Goal: Transaction & Acquisition: Purchase product/service

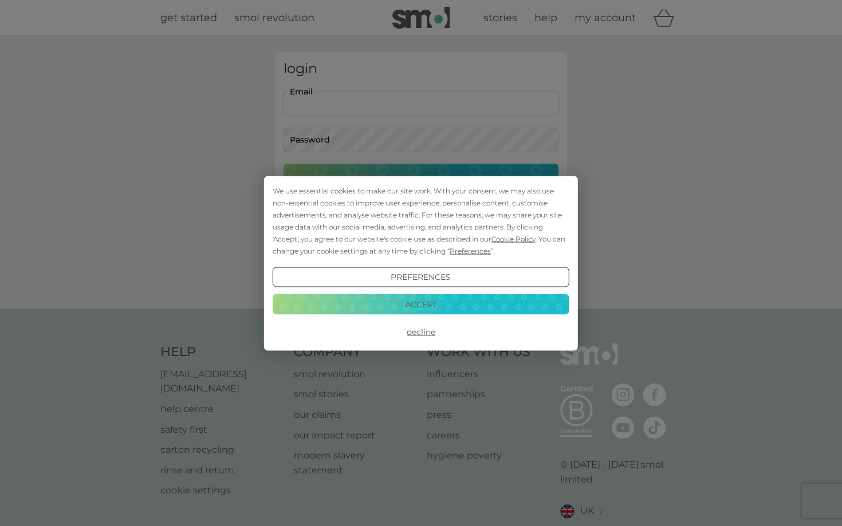
type input "jenny.hollands@hotmail.co.uk"
click at [421, 180] on button "Login" at bounding box center [421, 180] width 275 height 33
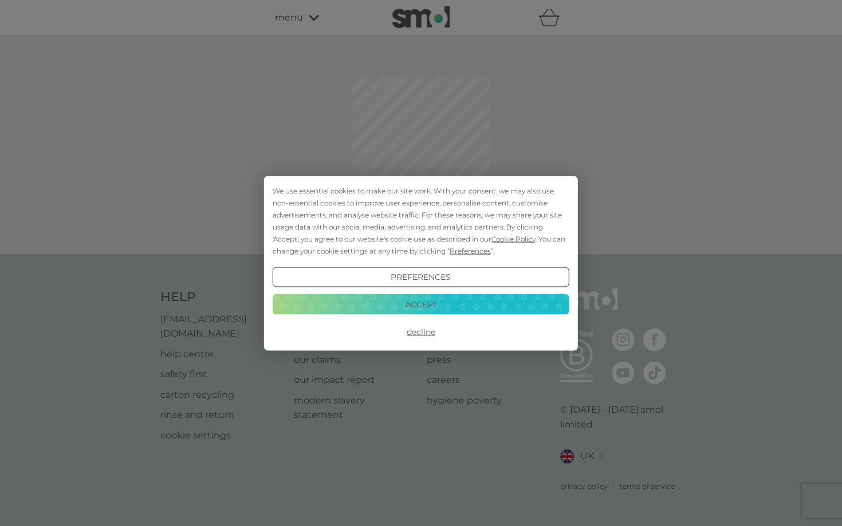
click at [442, 295] on button "Accept" at bounding box center [421, 304] width 297 height 21
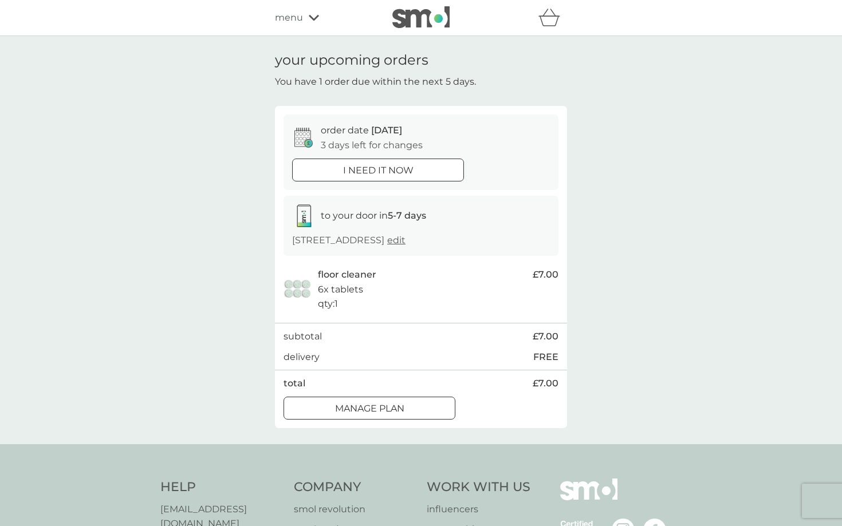
click at [367, 406] on div at bounding box center [369, 409] width 41 height 12
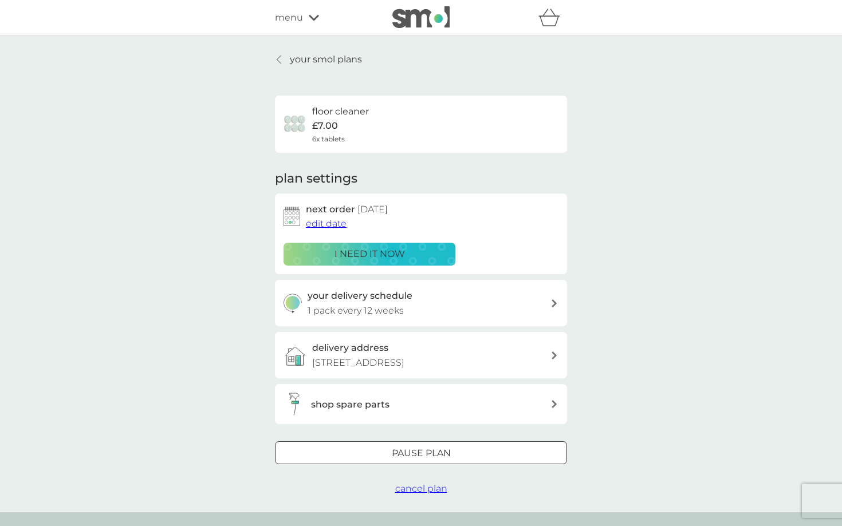
click at [336, 224] on span "edit date" at bounding box center [326, 223] width 41 height 11
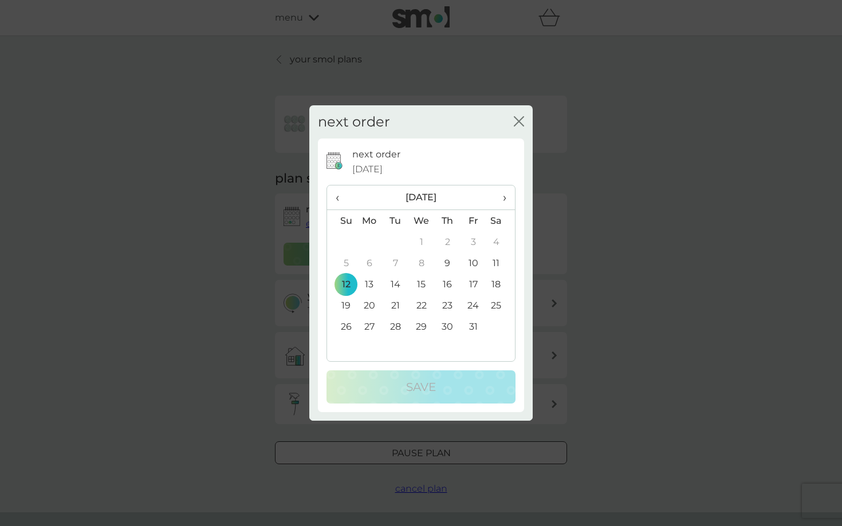
click at [504, 197] on span "›" at bounding box center [500, 198] width 11 height 24
click at [349, 343] on td "30" at bounding box center [341, 347] width 29 height 21
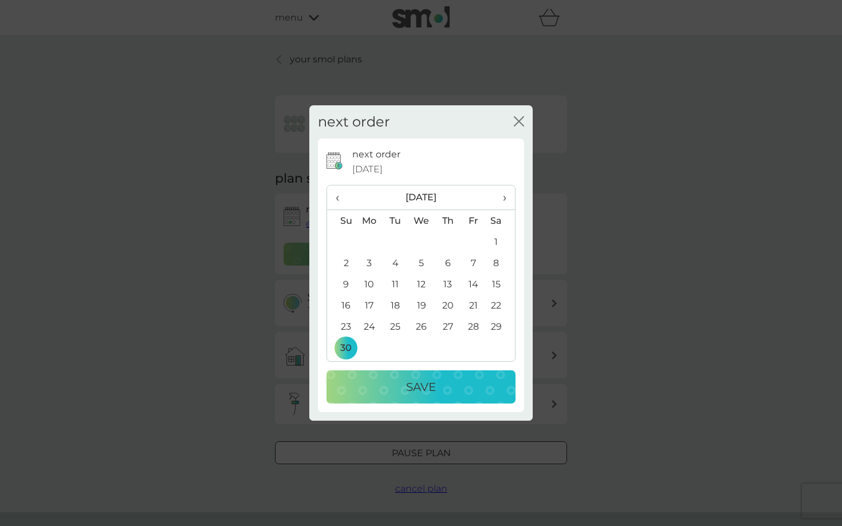
click at [385, 386] on div "Save" at bounding box center [421, 387] width 166 height 18
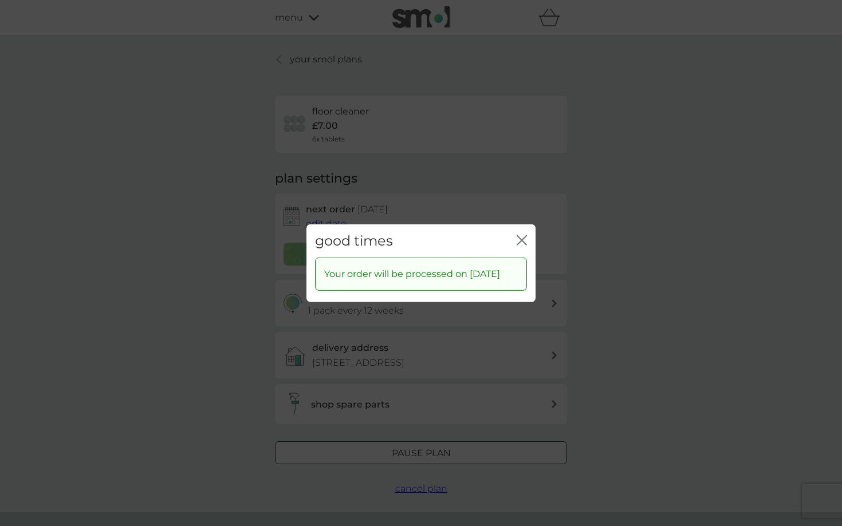
click at [525, 235] on icon "close" at bounding box center [524, 239] width 5 height 9
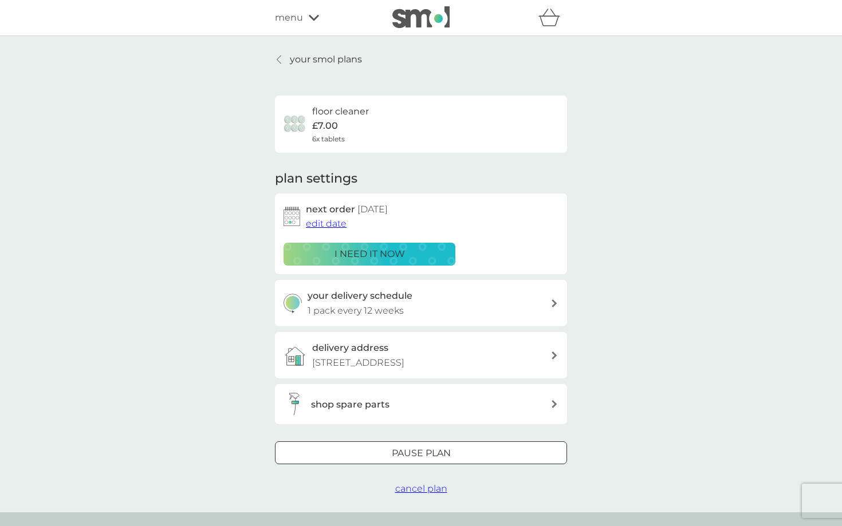
click at [282, 62] on div at bounding box center [280, 59] width 8 height 9
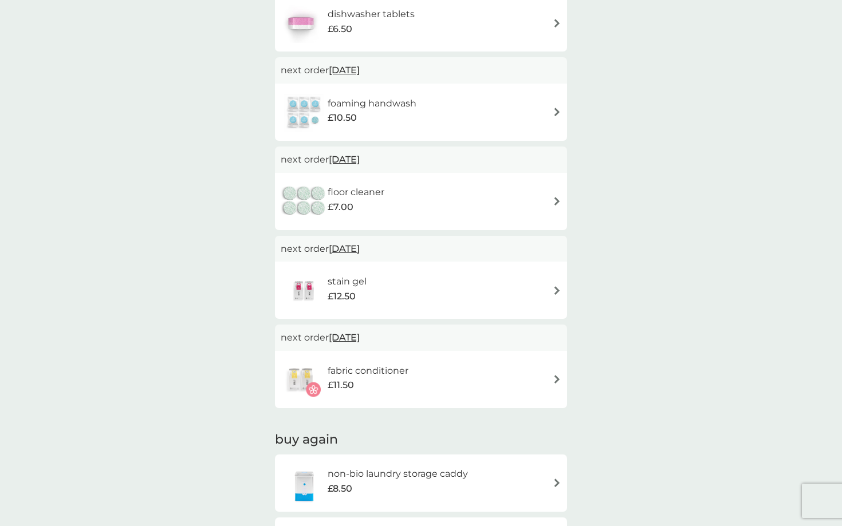
scroll to position [616, 0]
click at [374, 369] on h6 "fabric conditioner" at bounding box center [368, 370] width 81 height 15
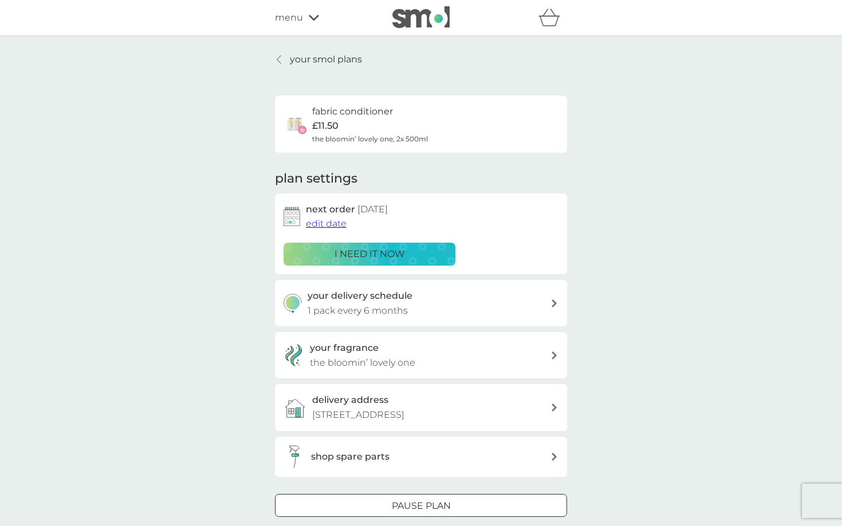
click at [373, 253] on p "i need it now" at bounding box center [370, 254] width 70 height 15
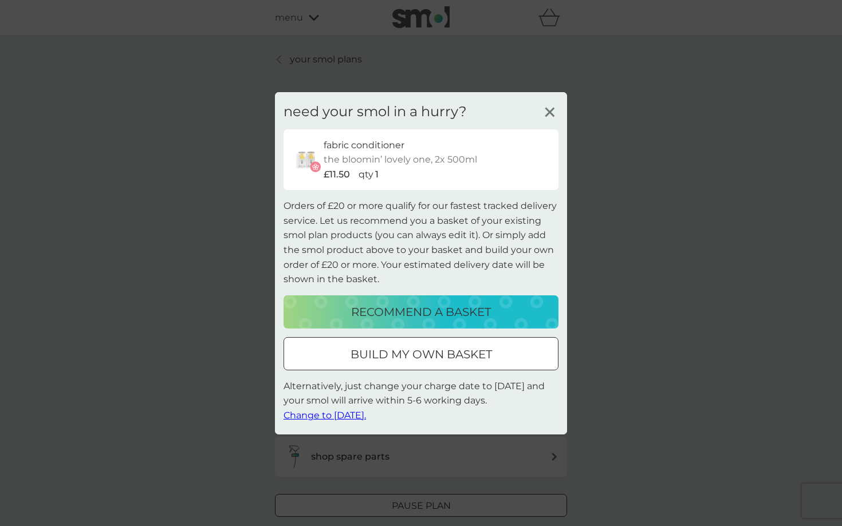
click at [480, 317] on p "recommend a basket" at bounding box center [421, 312] width 140 height 18
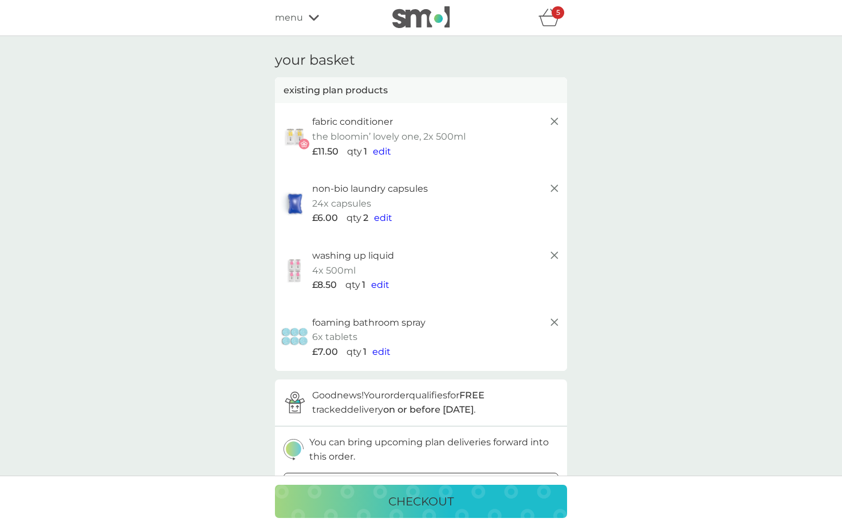
click at [555, 188] on line at bounding box center [554, 188] width 7 height 7
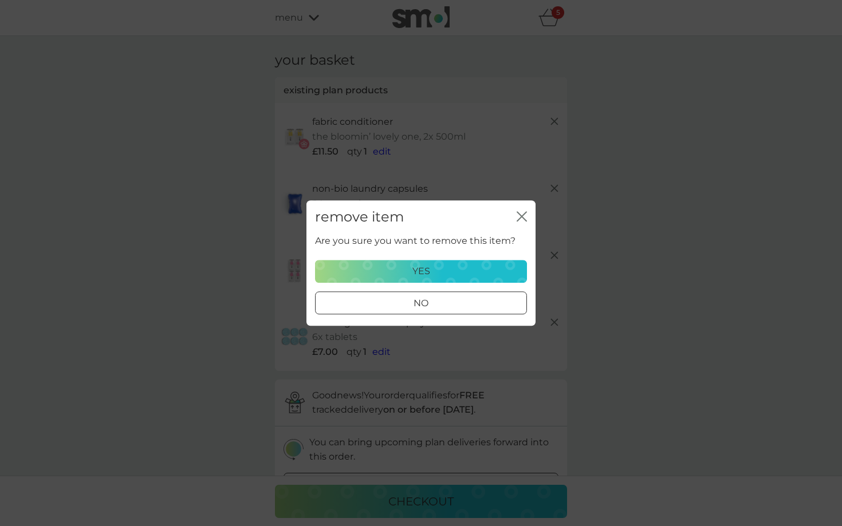
click at [509, 272] on div "yes" at bounding box center [421, 271] width 197 height 15
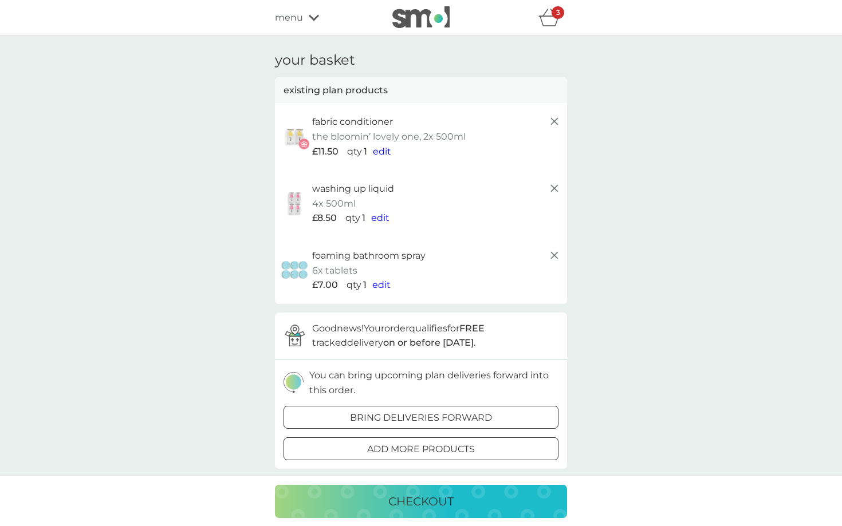
click at [556, 255] on icon at bounding box center [555, 256] width 14 height 14
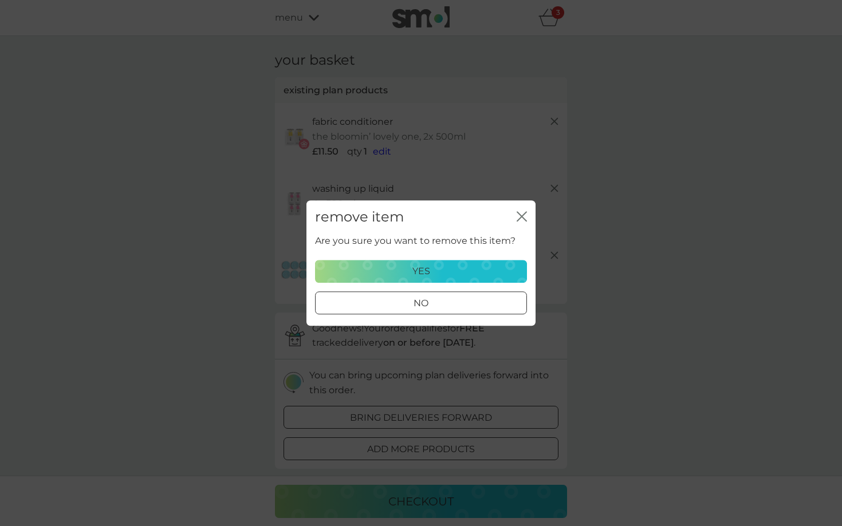
click at [479, 272] on div "yes" at bounding box center [421, 271] width 197 height 15
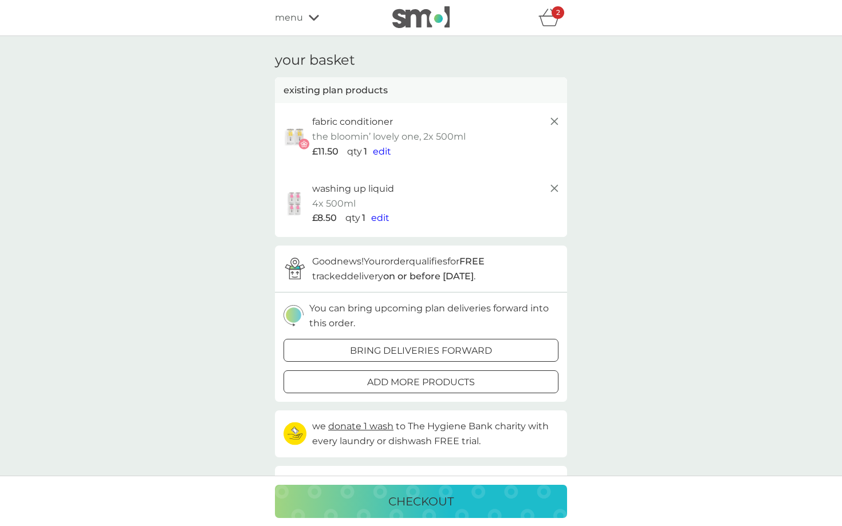
click at [553, 185] on line at bounding box center [554, 188] width 7 height 7
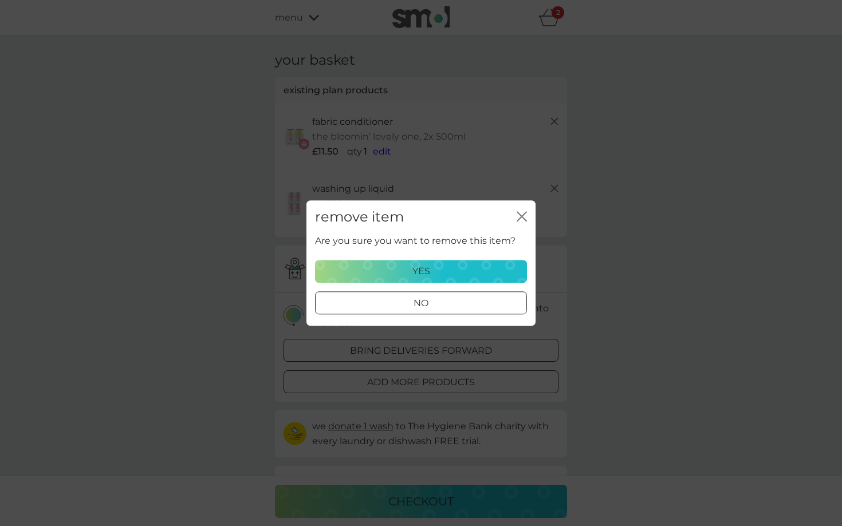
click at [451, 268] on div "yes" at bounding box center [421, 271] width 197 height 15
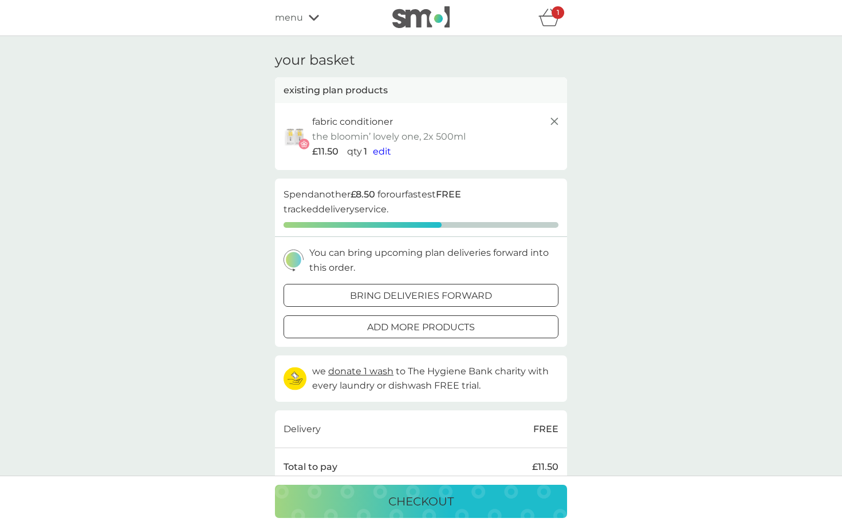
click at [436, 331] on p "add more products" at bounding box center [421, 327] width 108 height 15
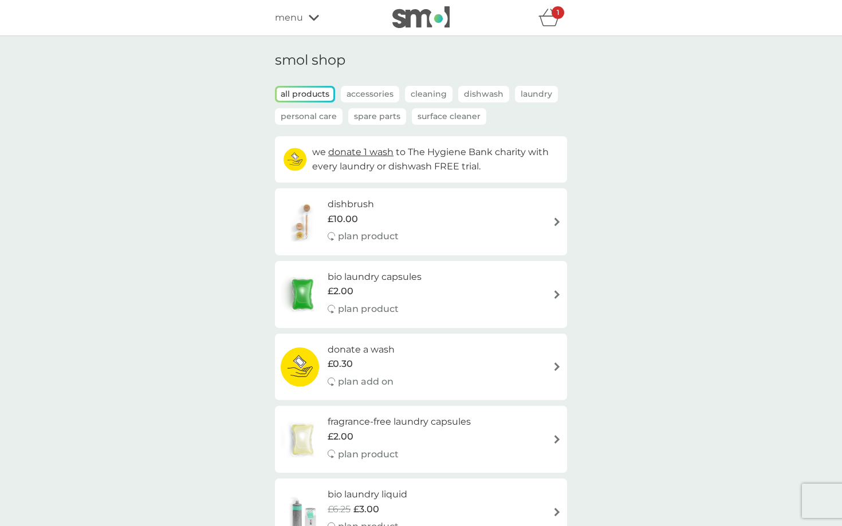
click at [549, 20] on icon "basket" at bounding box center [549, 18] width 22 height 18
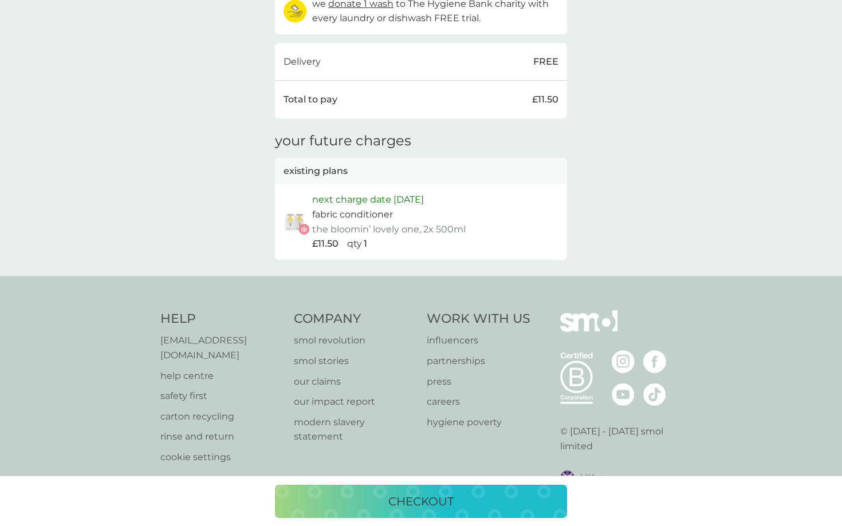
scroll to position [367, 0]
click at [393, 504] on p "checkout" at bounding box center [420, 502] width 65 height 18
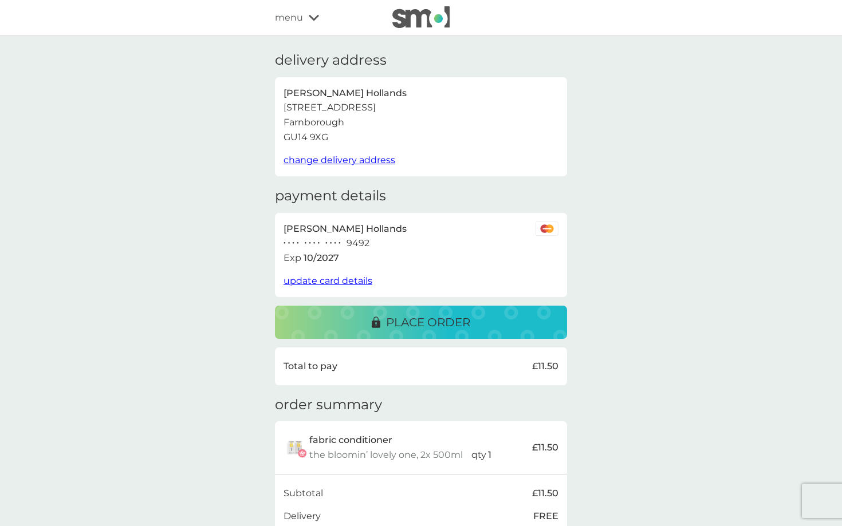
click at [462, 320] on p "place order" at bounding box center [428, 322] width 84 height 18
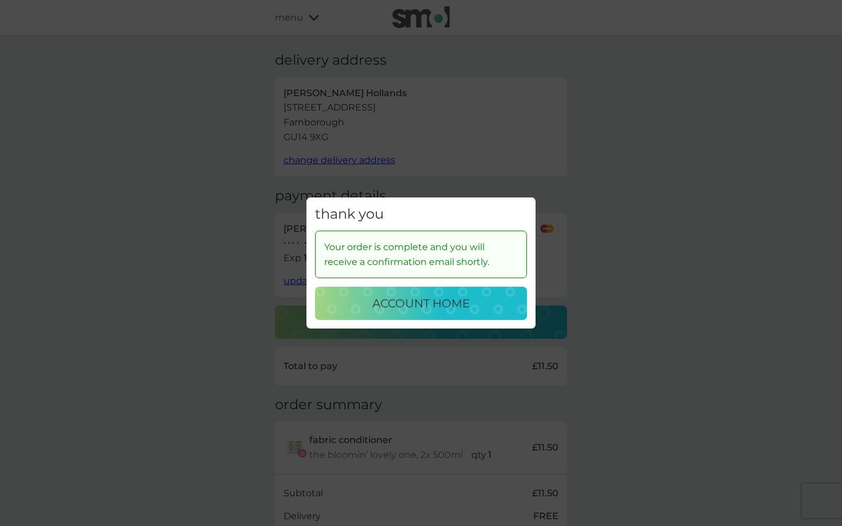
click at [454, 311] on p "account home" at bounding box center [420, 303] width 97 height 18
